Goal: Complete application form

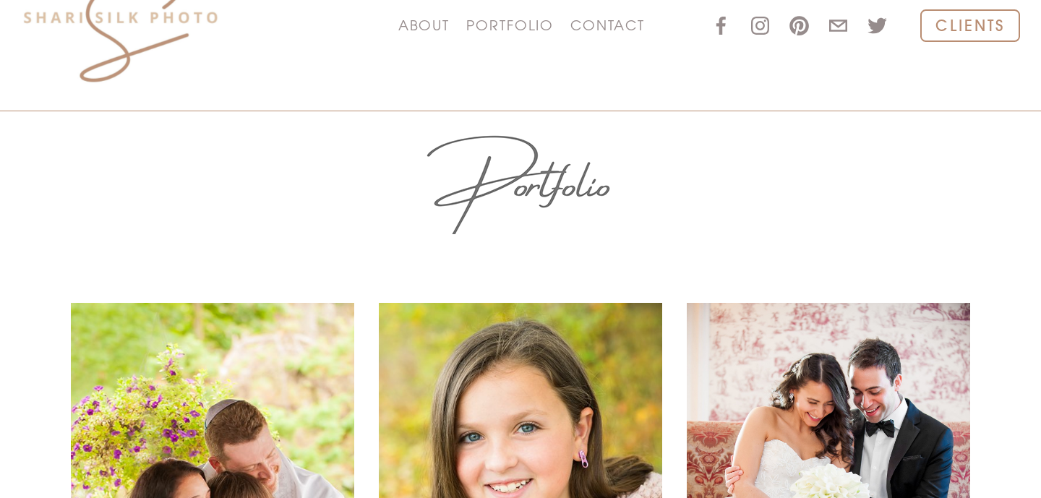
scroll to position [67, 0]
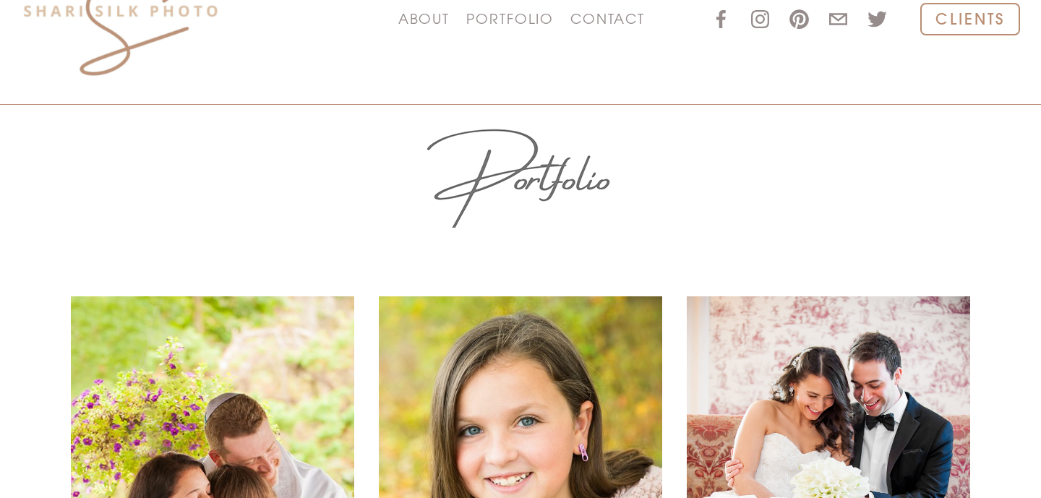
click at [0, 0] on link "WEDDINGS" at bounding box center [0, 0] width 0 height 0
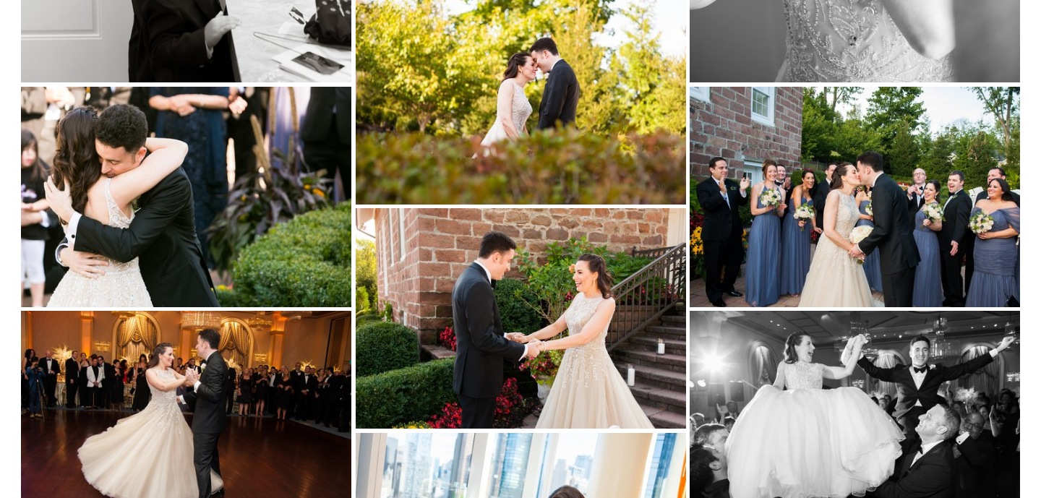
scroll to position [3696, 0]
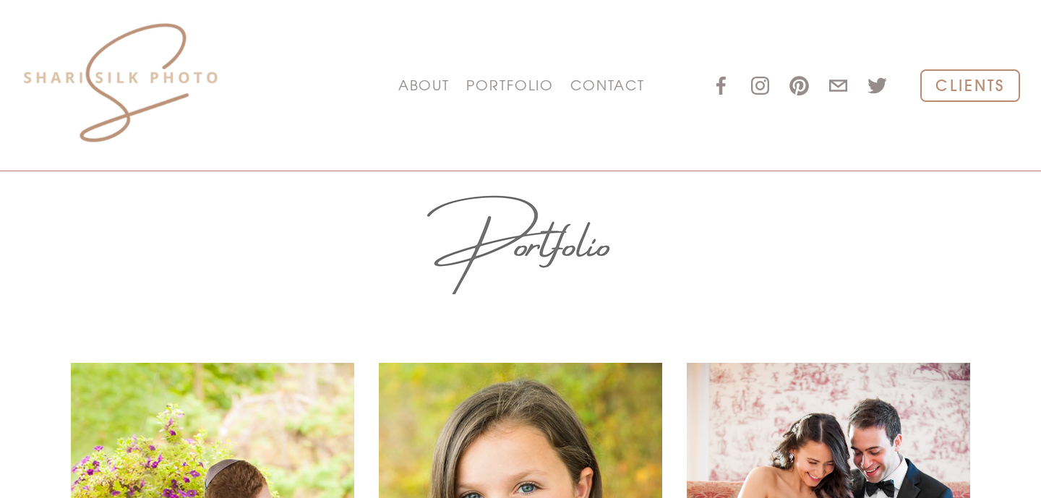
click at [491, 89] on span "PORTFOLIO" at bounding box center [509, 85] width 87 height 22
click at [0, 0] on link "WEDDINGS" at bounding box center [0, 0] width 0 height 0
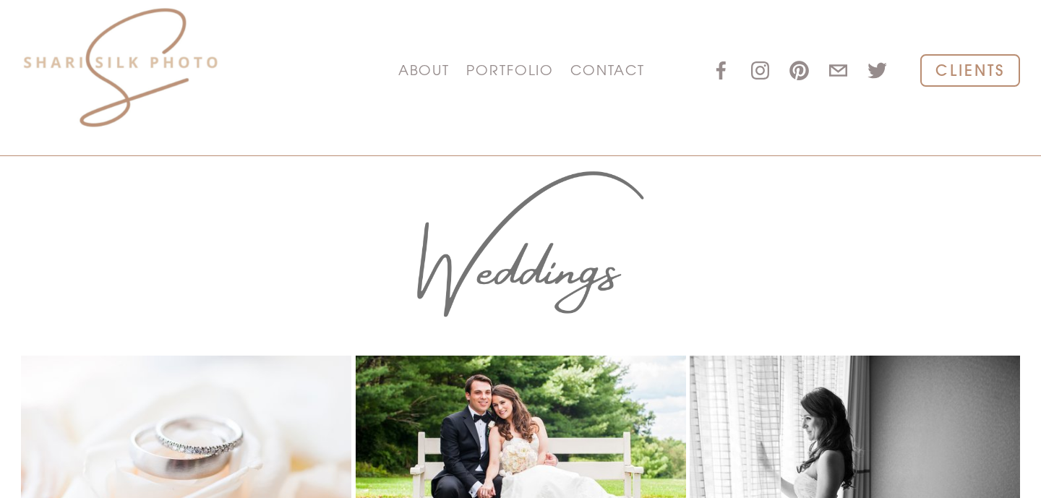
scroll to position [16, 0]
click at [0, 0] on link "BAT & BAR MITZVAHS" at bounding box center [0, 0] width 0 height 0
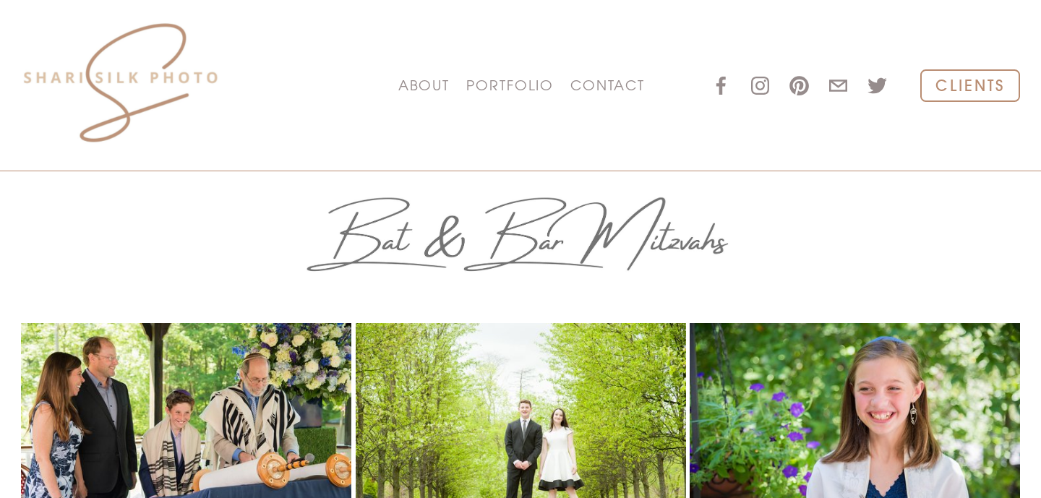
click at [602, 87] on link "CONTACT" at bounding box center [608, 85] width 74 height 25
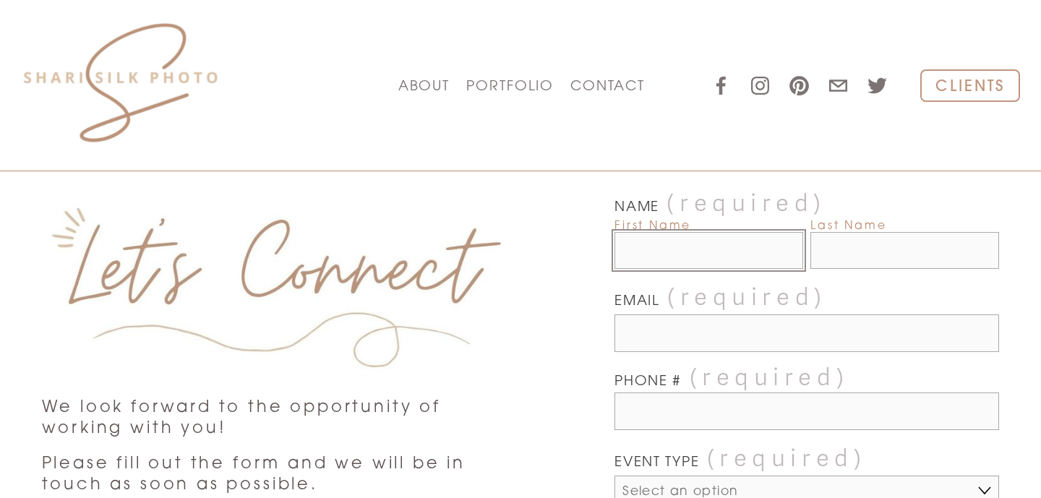
click at [644, 263] on input "First Name" at bounding box center [709, 250] width 189 height 37
type input "Nathan"
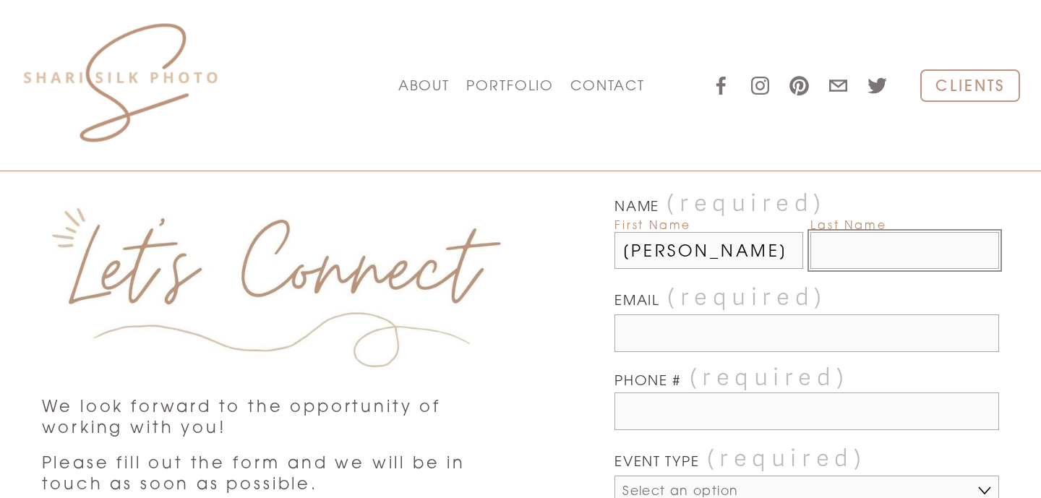
type input "Schissler"
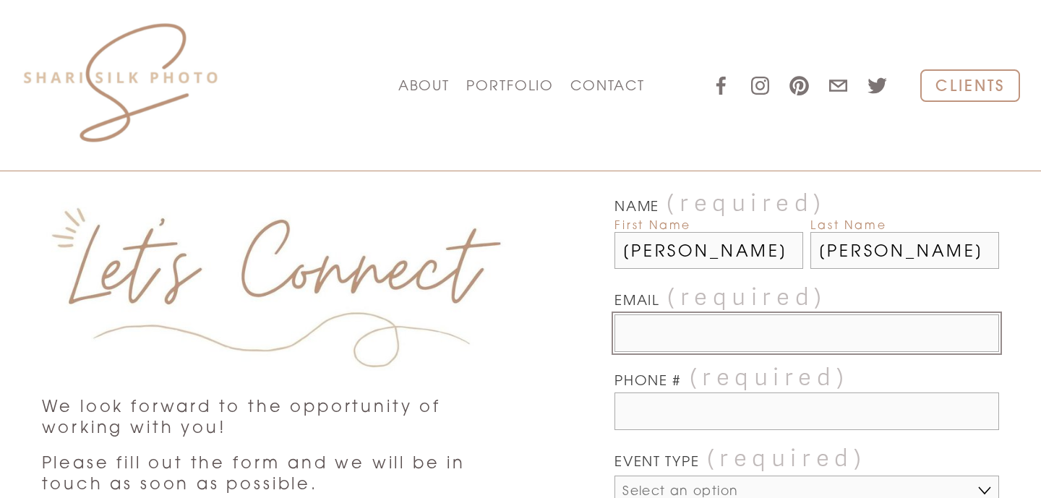
type input "amyschissler@gmail.com"
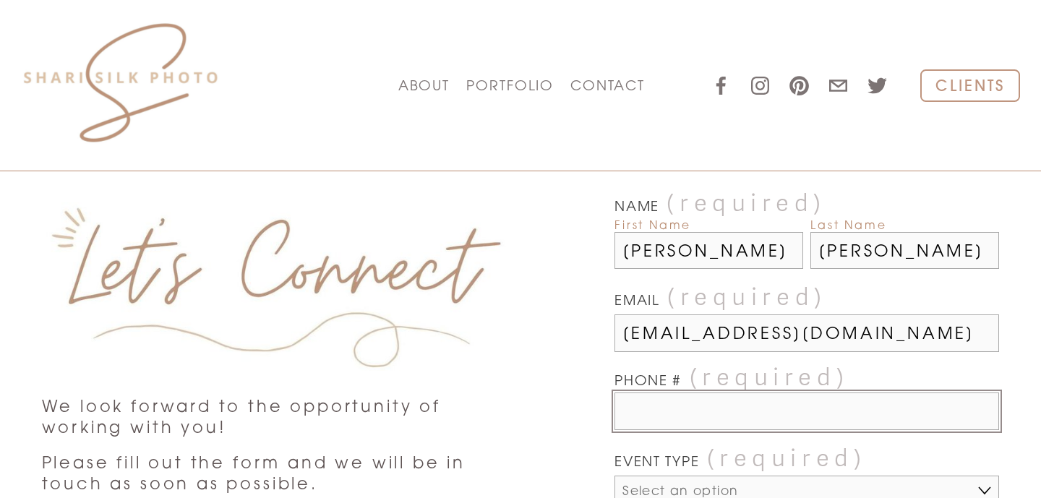
type input "(646) 339-6163"
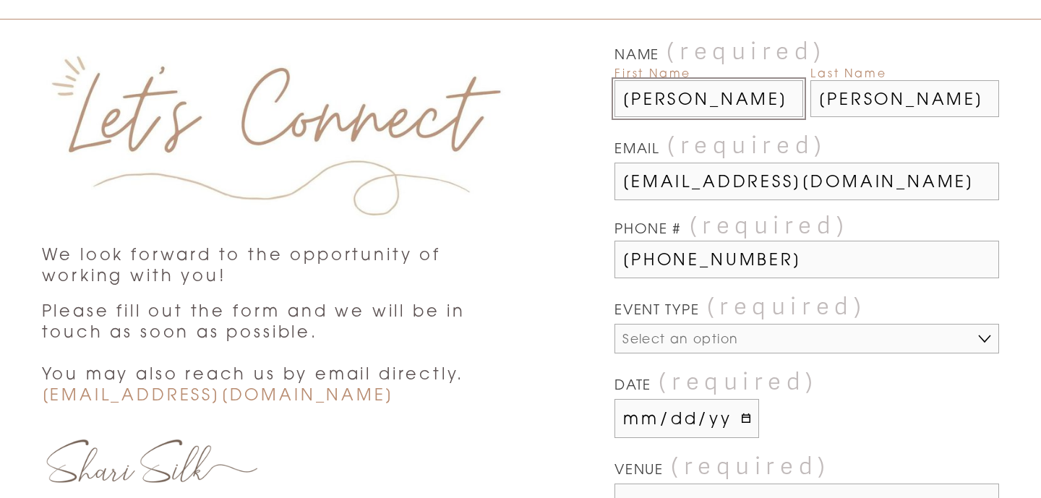
scroll to position [158, 0]
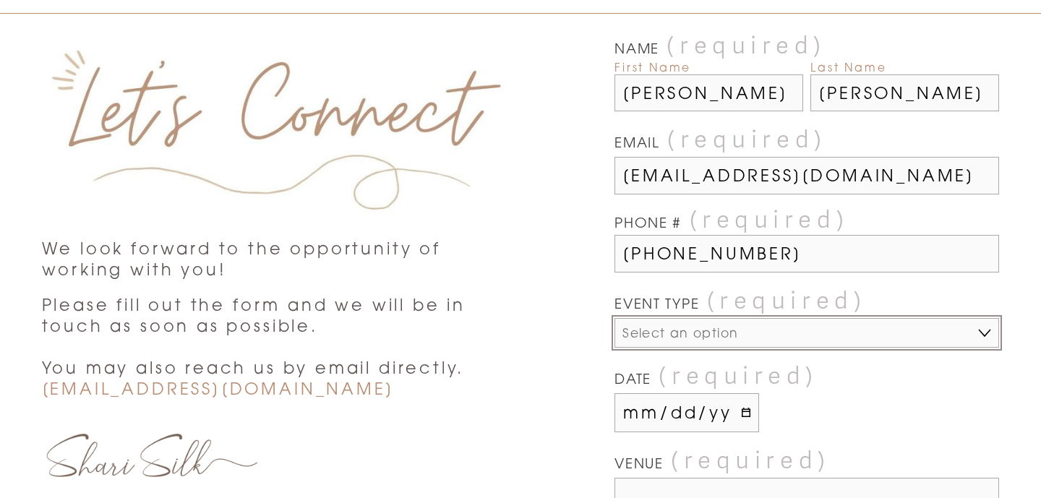
click at [696, 341] on select "Select an option CHILD & FAMILY SESSION WEDDING BAR / BAT MITZVAH PORTRAIT / HE…" at bounding box center [807, 333] width 385 height 30
select select "BAR / BAT MITZVAH"
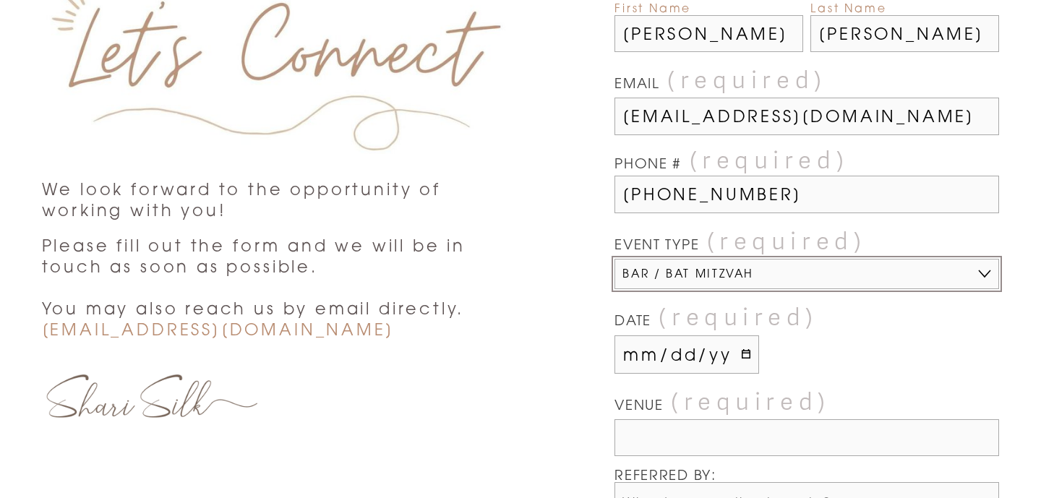
scroll to position [219, 0]
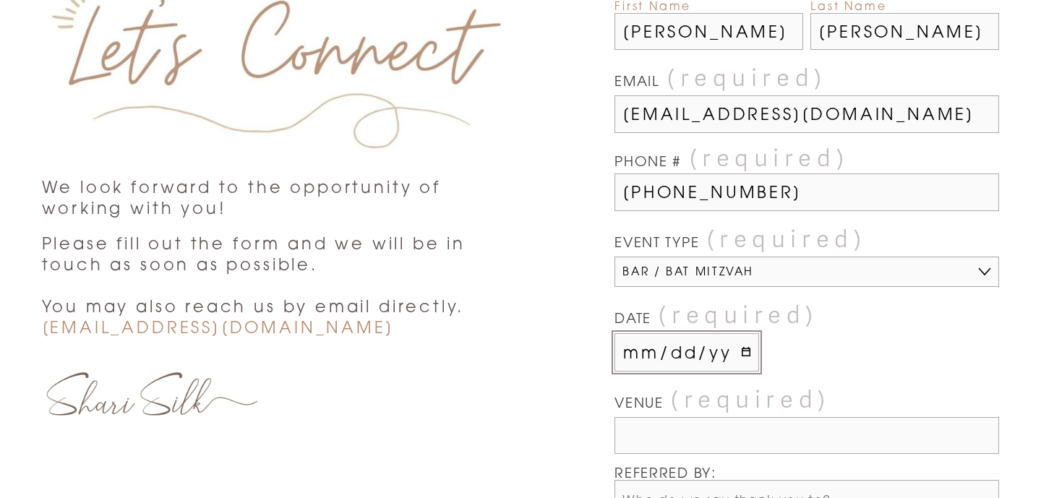
click at [687, 363] on input "DATE (required)" at bounding box center [687, 352] width 145 height 38
click at [762, 356] on div "DATE (required)" at bounding box center [807, 337] width 385 height 70
click at [746, 356] on input "DATE (required)" at bounding box center [687, 352] width 145 height 38
type input "2026-05-16"
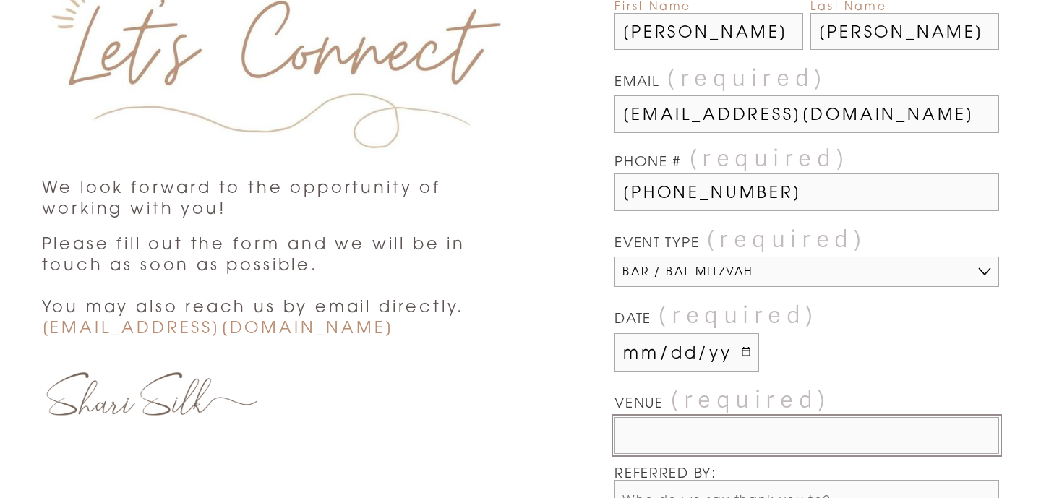
click at [693, 435] on input "VENUE (required)" at bounding box center [807, 435] width 385 height 37
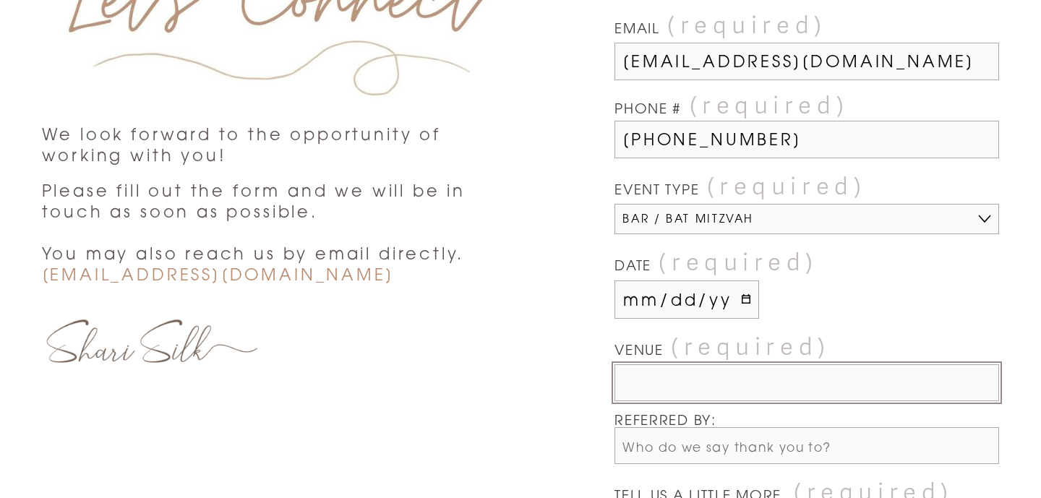
scroll to position [287, 0]
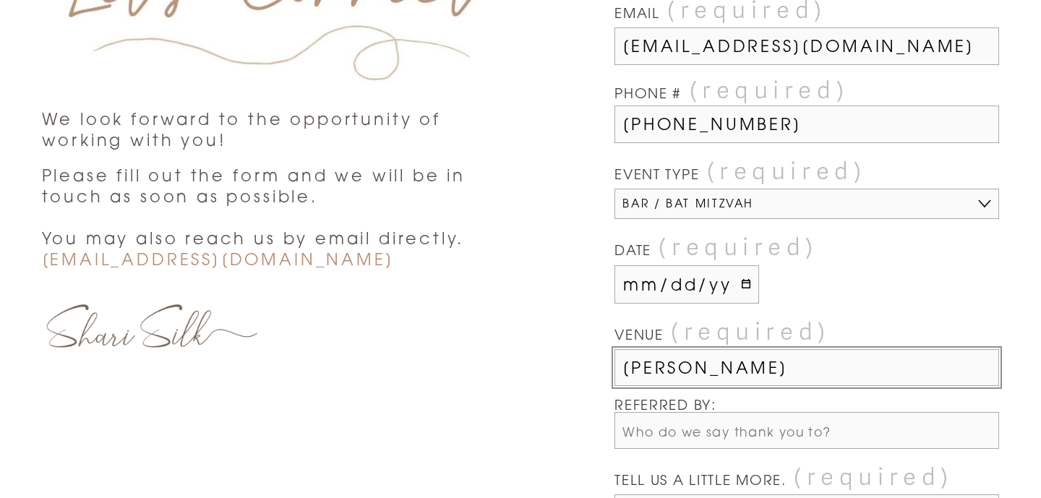
type input "Temple Sharey Tefilo"
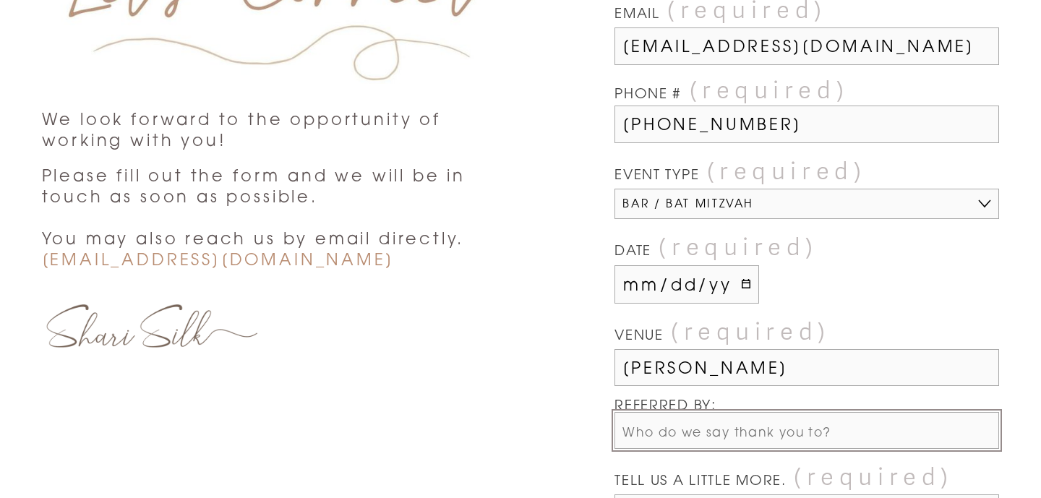
click at [665, 444] on input "REFERRED BY:" at bounding box center [807, 430] width 385 height 37
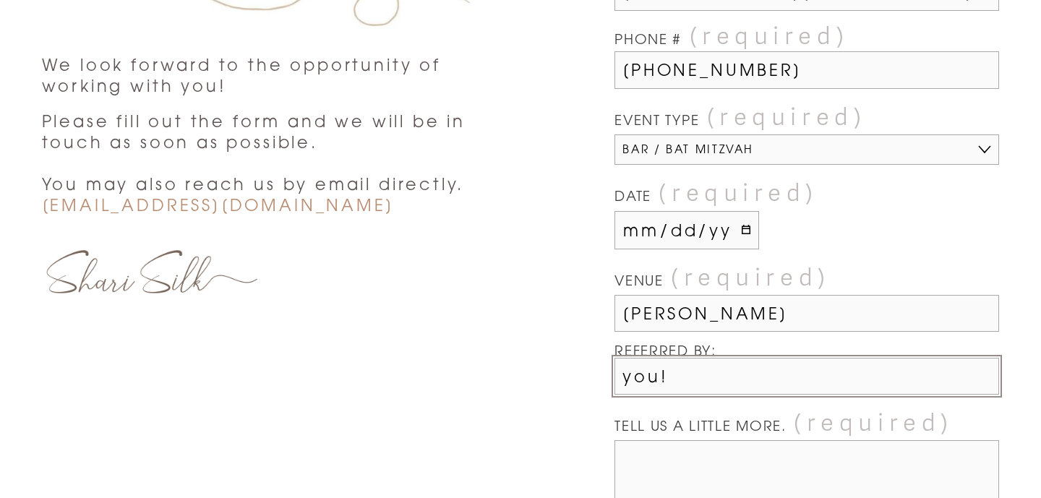
scroll to position [404, 0]
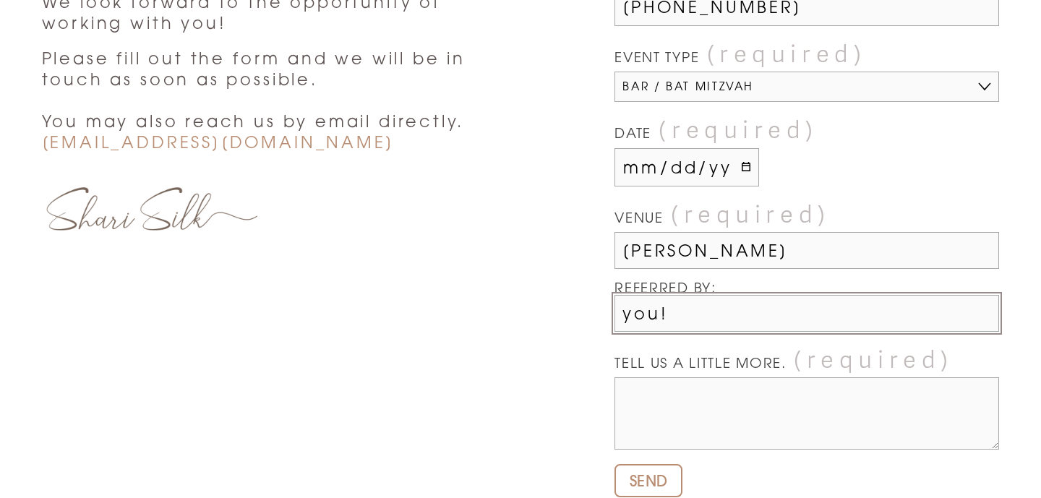
type input "you!"
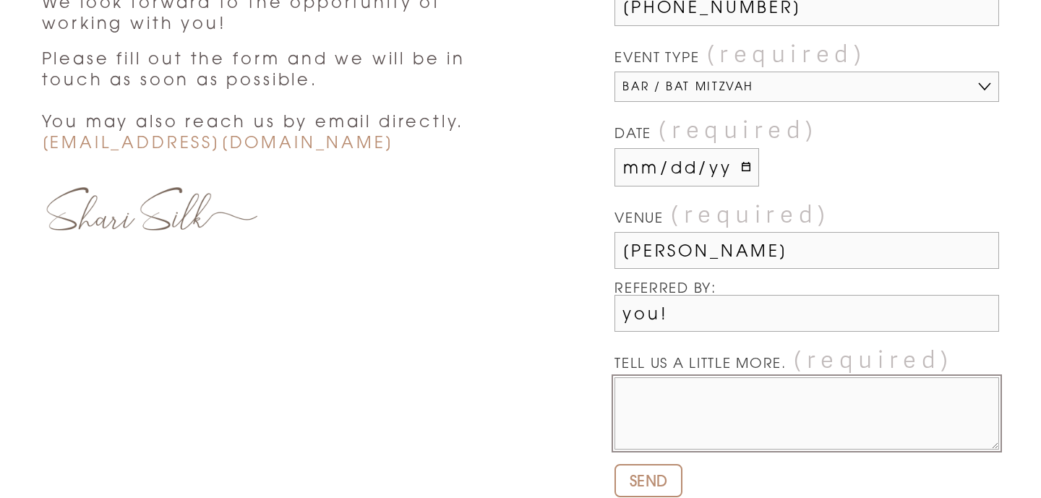
click at [664, 431] on textarea "TELL US A LITTLE MORE. (required)" at bounding box center [807, 413] width 385 height 72
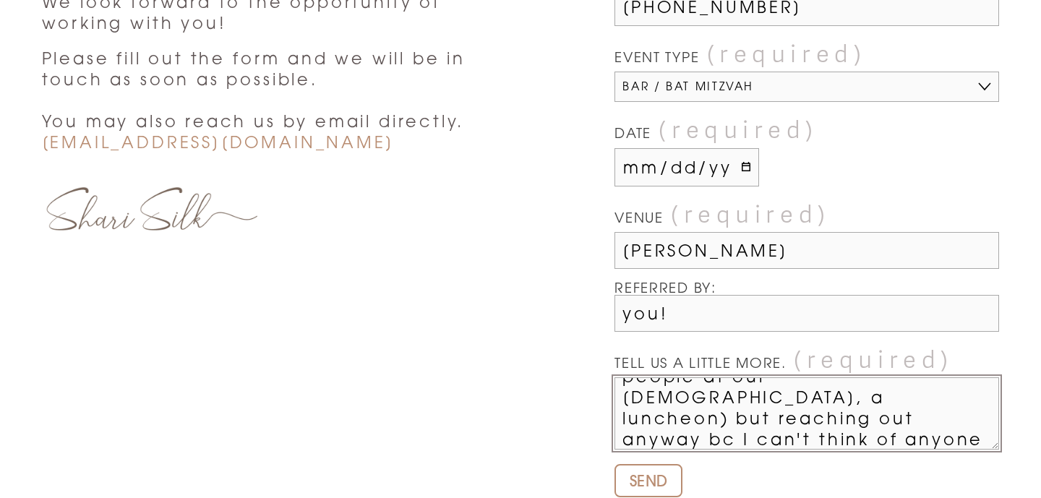
scroll to position [168, 0]
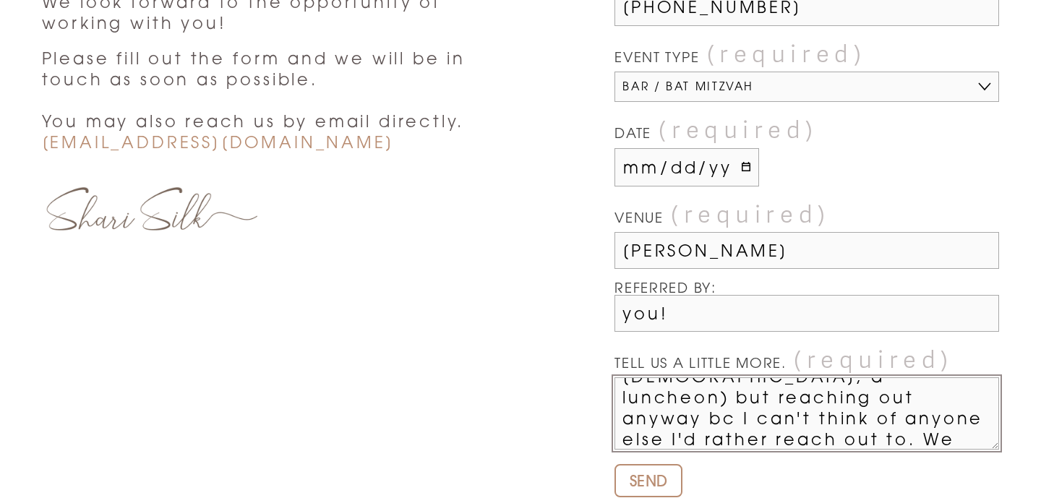
click at [823, 412] on textarea "You did our wedding, toddler, family photos- so who else would I reach out to? …" at bounding box center [807, 413] width 385 height 72
click at [808, 438] on textarea "You did our wedding, toddler, family photos- so who else would I reach out to? …" at bounding box center [807, 413] width 385 height 72
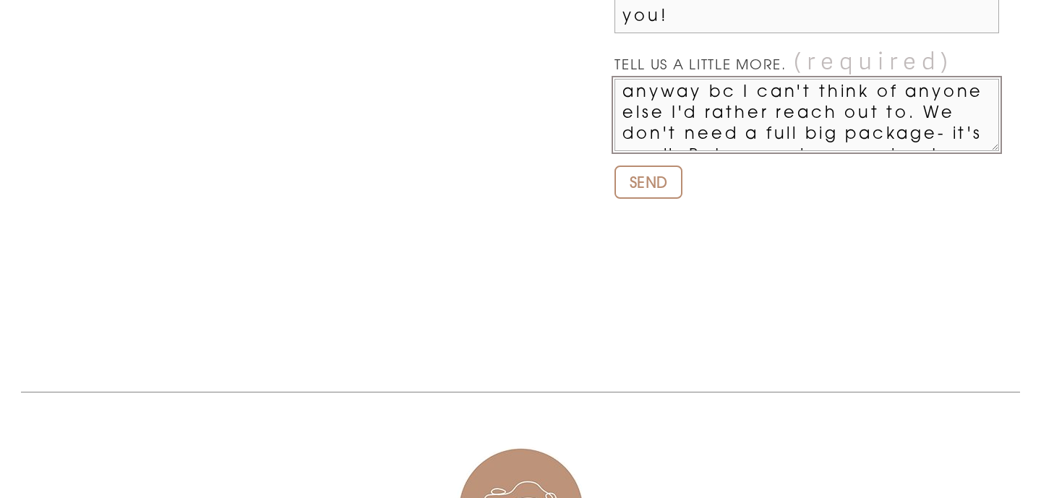
scroll to position [715, 0]
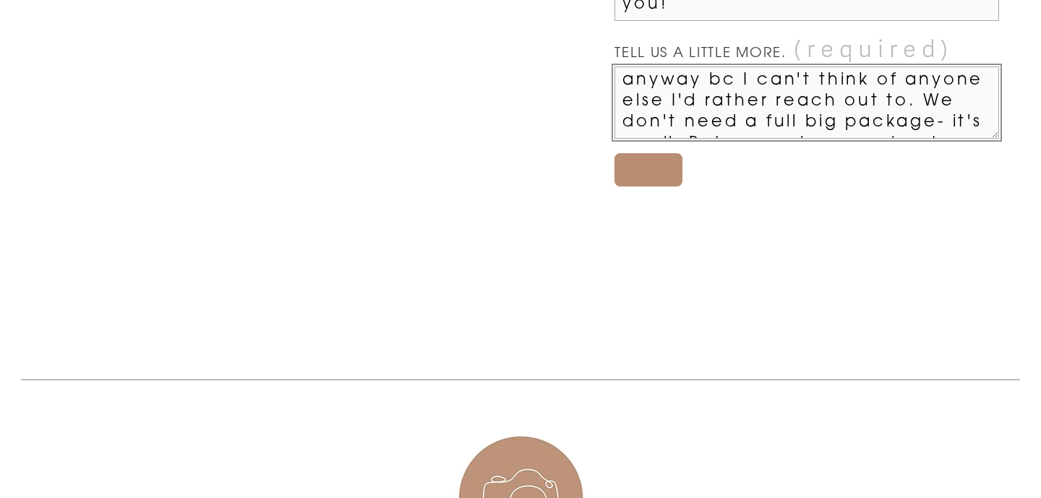
type textarea "You did our wedding, toddler, family photos- so who else would I reach out to? …"
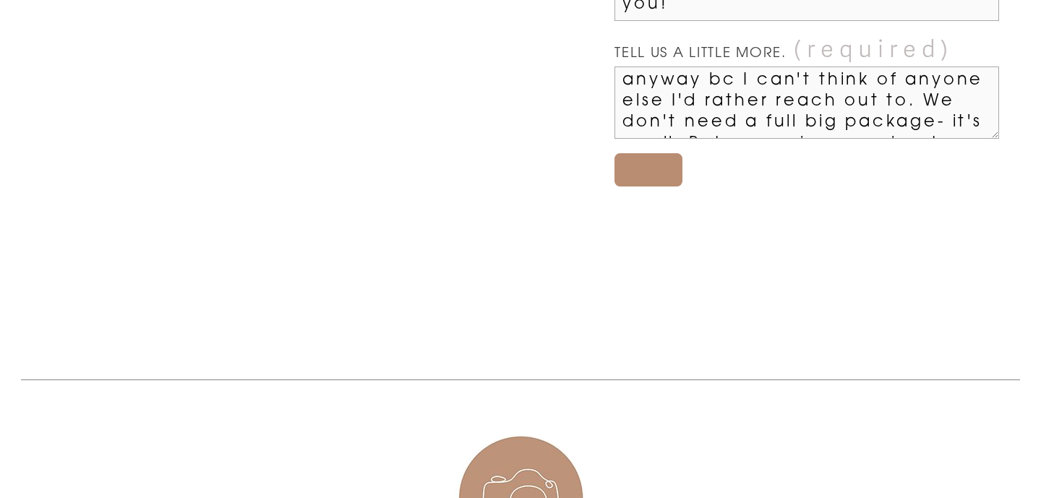
click at [652, 177] on span "SEND" at bounding box center [649, 170] width 38 height 19
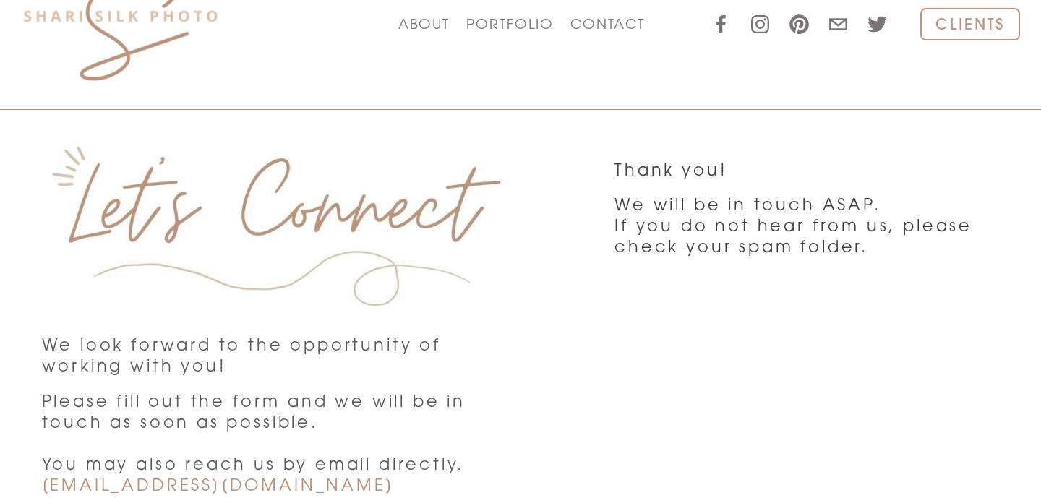
scroll to position [64, 0]
click at [431, 21] on link "ABOUT" at bounding box center [424, 21] width 52 height 25
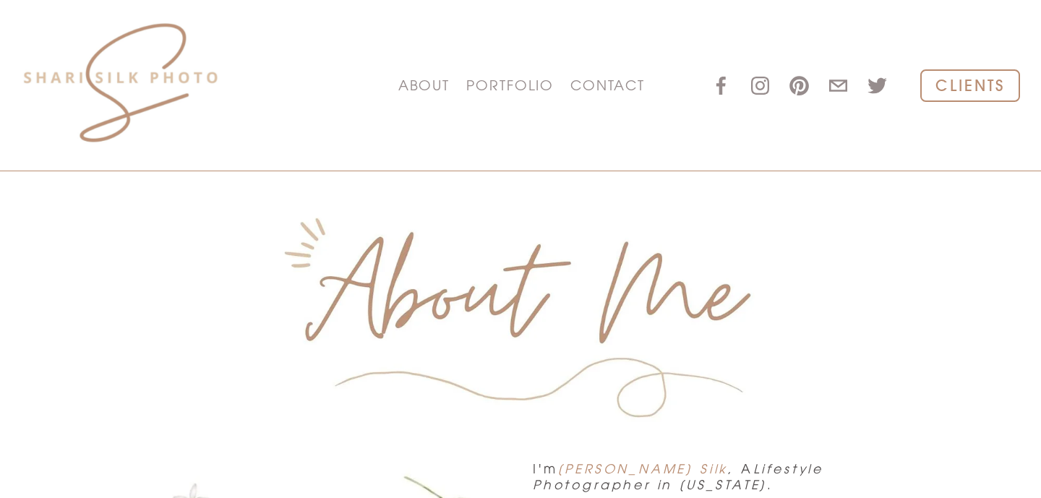
click at [432, 82] on link "ABOUT" at bounding box center [424, 85] width 52 height 25
